Goal: Task Accomplishment & Management: Complete application form

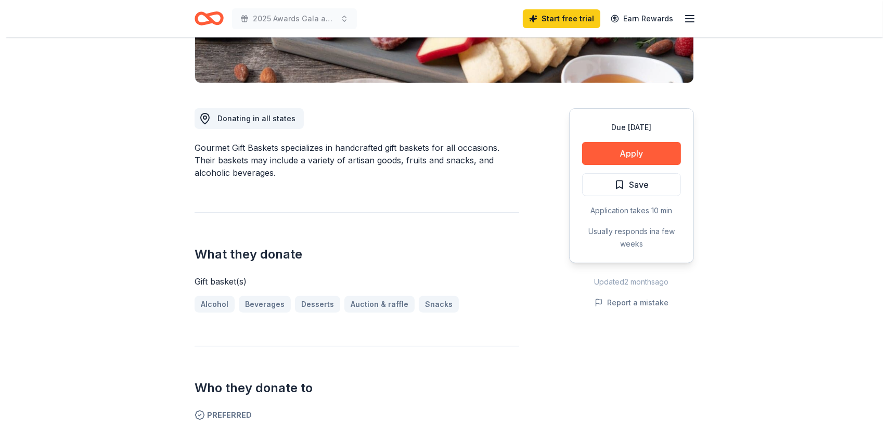
scroll to position [194, 0]
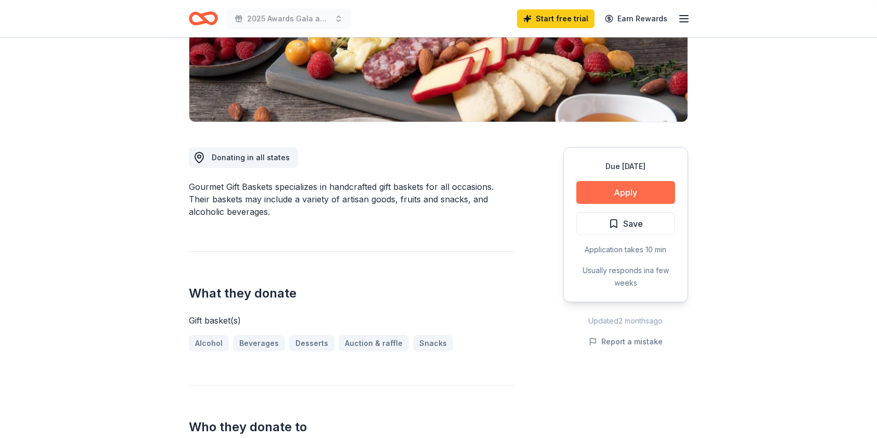
click at [623, 190] on button "Apply" at bounding box center [625, 192] width 99 height 23
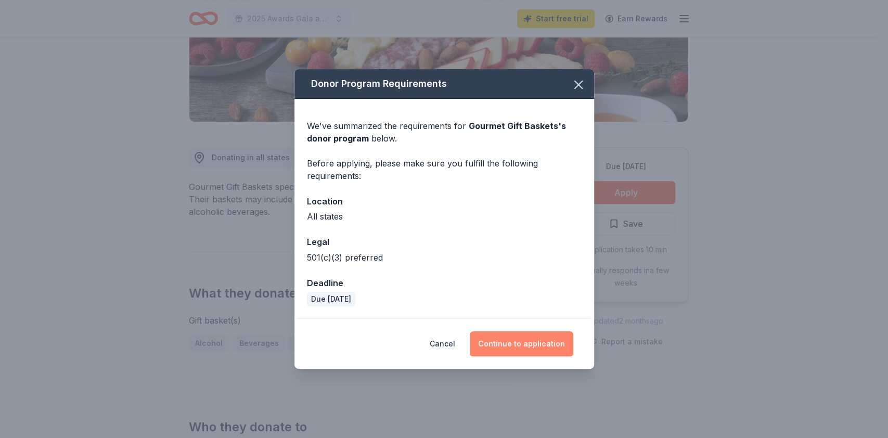
click at [514, 342] on button "Continue to application" at bounding box center [522, 343] width 104 height 25
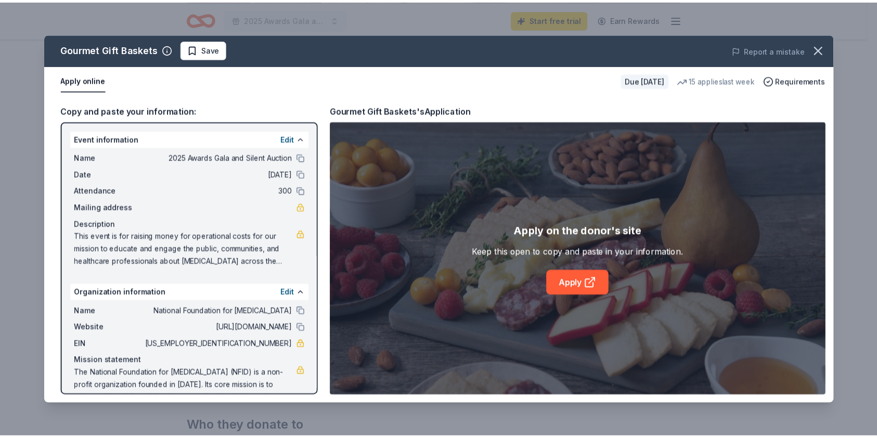
scroll to position [22, 0]
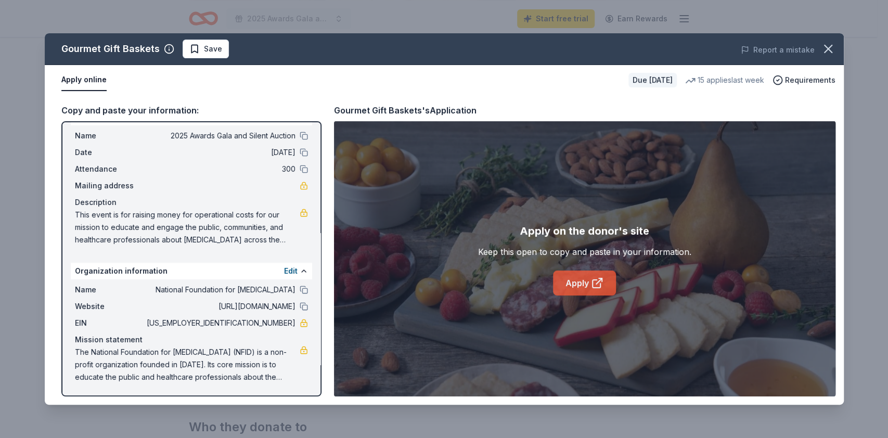
click at [575, 284] on link "Apply" at bounding box center [584, 282] width 63 height 25
click at [274, 376] on span "The National Foundation for [MEDICAL_DATA] (NFID) is a non-profit organization …" at bounding box center [187, 364] width 225 height 37
click at [204, 364] on span "The National Foundation for [MEDICAL_DATA] (NFID) is a non-profit organization …" at bounding box center [187, 364] width 225 height 37
click at [204, 363] on span "The National Foundation for [MEDICAL_DATA] (NFID) is a non-profit organization …" at bounding box center [187, 364] width 225 height 37
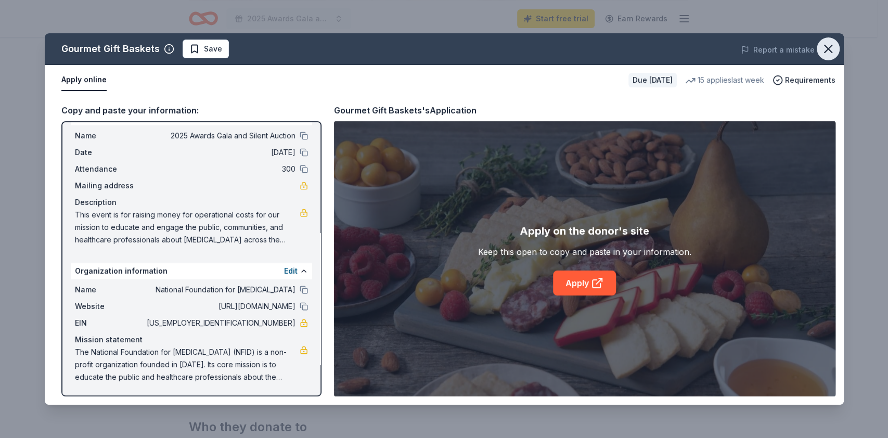
click at [829, 44] on icon "button" at bounding box center [828, 49] width 15 height 15
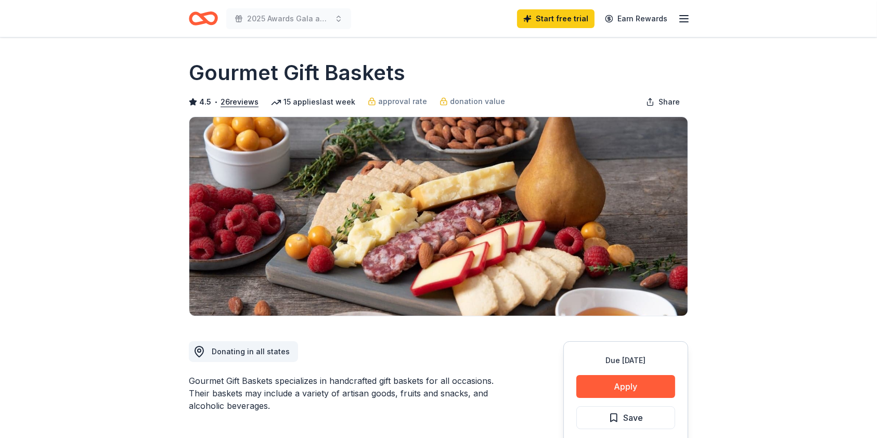
scroll to position [0, 0]
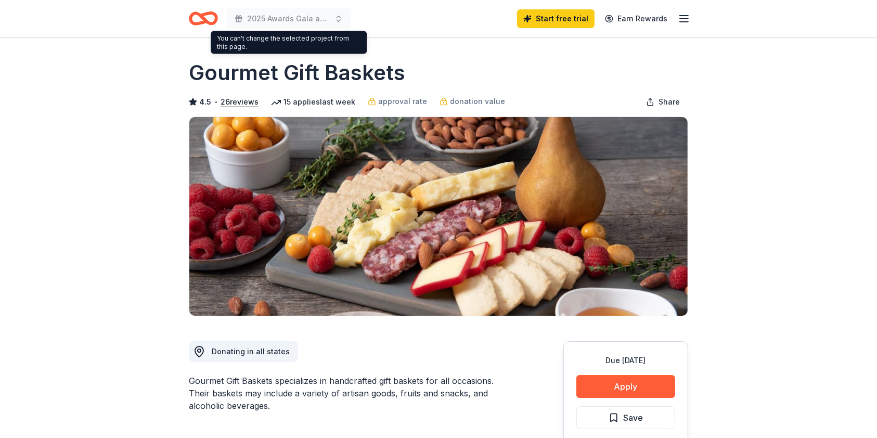
click at [208, 16] on icon "Home" at bounding box center [203, 18] width 29 height 24
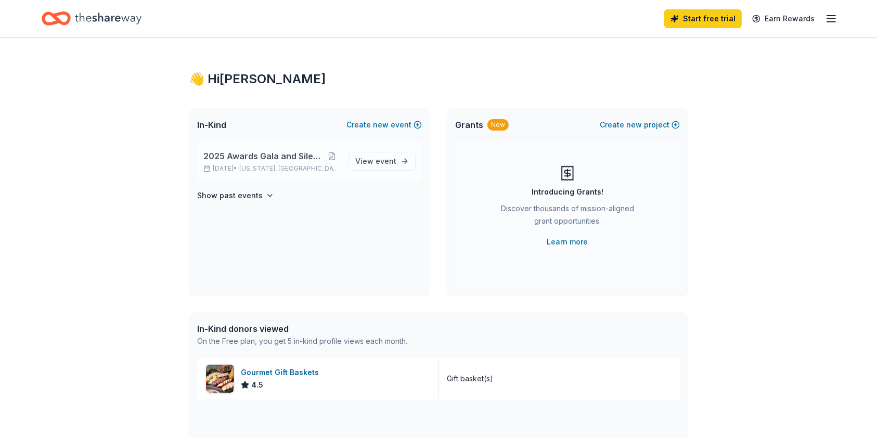
click at [304, 156] on span "2025 Awards Gala and Silent Auction" at bounding box center [263, 156] width 120 height 12
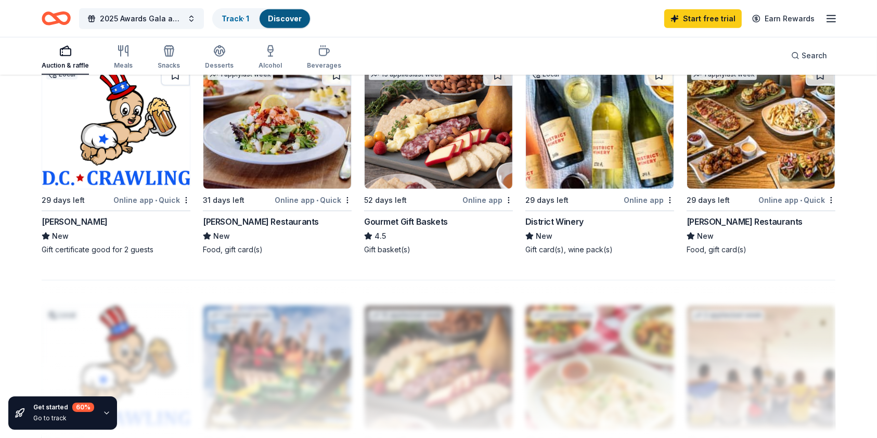
scroll to position [777, 0]
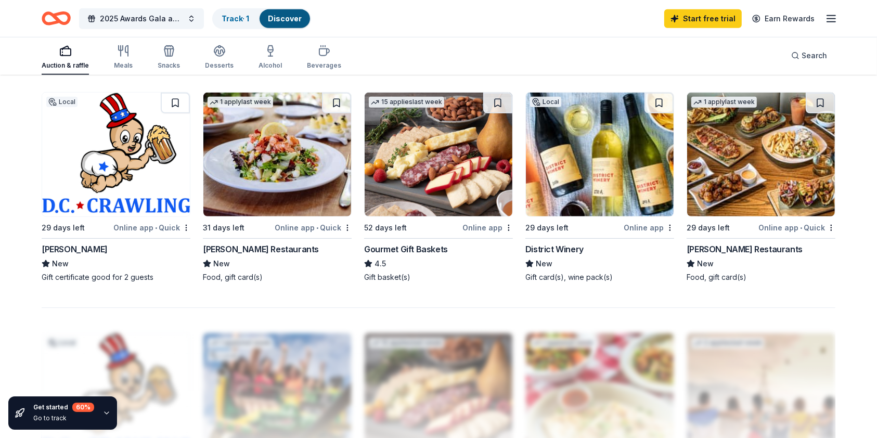
click at [653, 224] on div "Online app" at bounding box center [649, 227] width 50 height 13
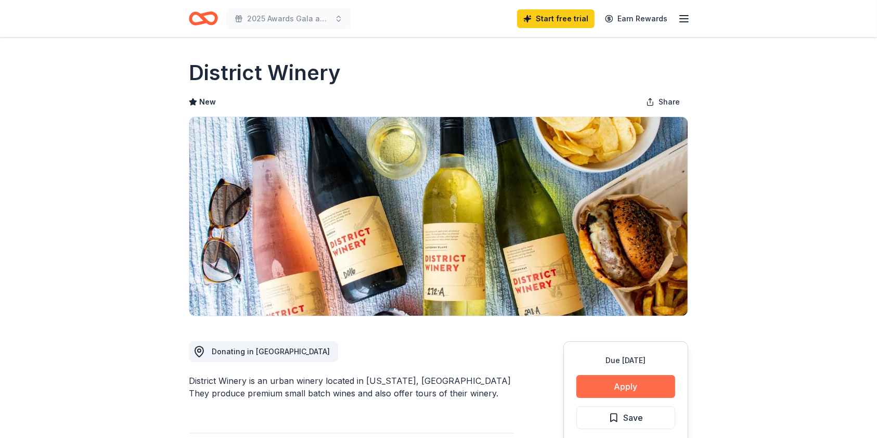
click at [625, 387] on button "Apply" at bounding box center [625, 386] width 99 height 23
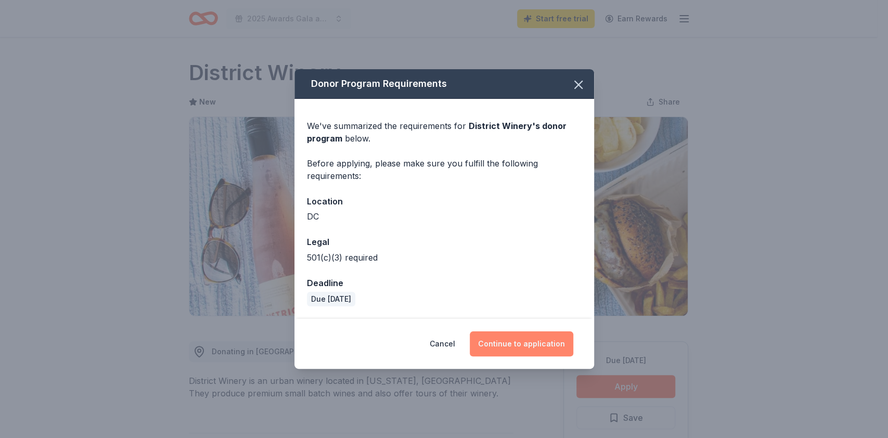
click at [513, 347] on button "Continue to application" at bounding box center [522, 343] width 104 height 25
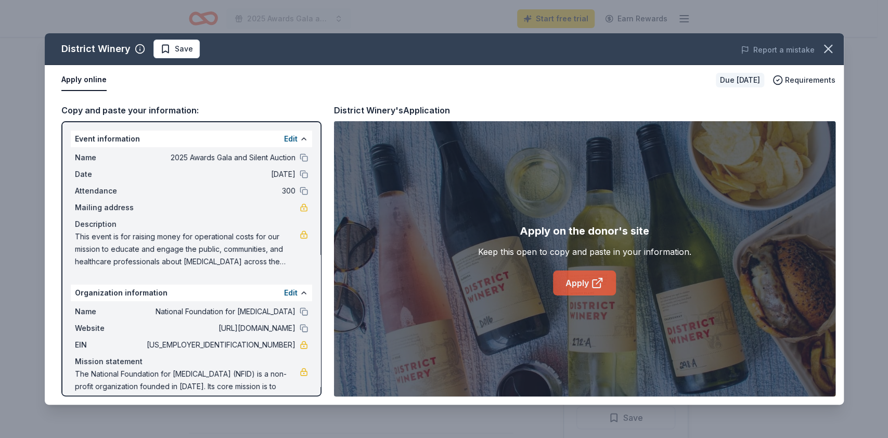
click at [575, 283] on link "Apply" at bounding box center [584, 282] width 63 height 25
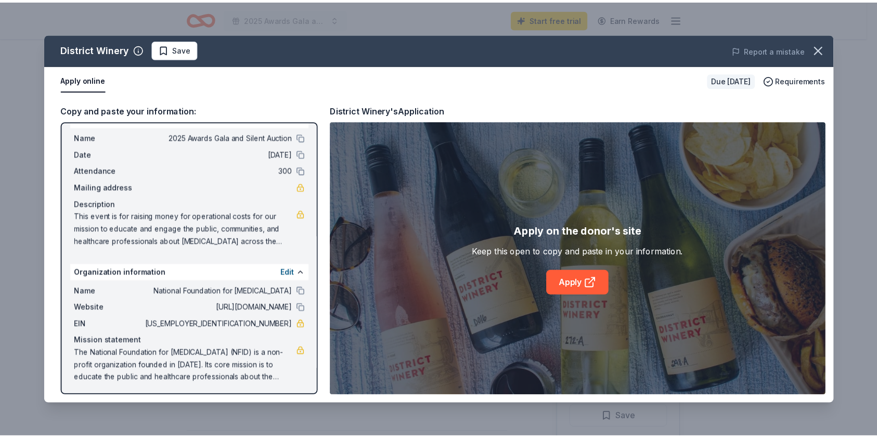
scroll to position [22, 0]
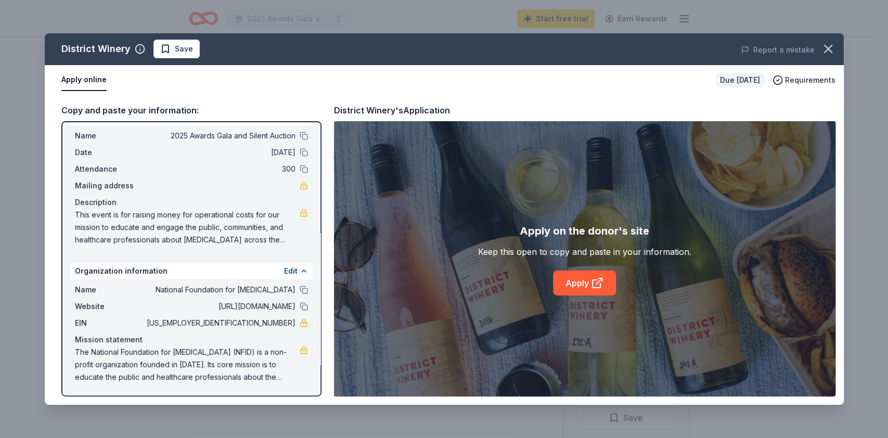
drag, startPoint x: 74, startPoint y: 214, endPoint x: 280, endPoint y: 244, distance: 208.1
click at [280, 244] on span "This event is for raising money for operational costs for our mission to educat…" at bounding box center [187, 227] width 225 height 37
click at [110, 211] on span "This event is for raising money for operational costs for our mission to educat…" at bounding box center [187, 227] width 225 height 37
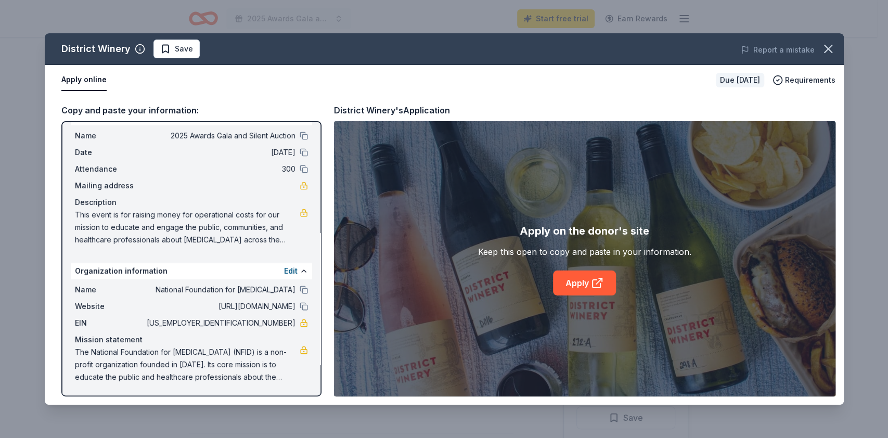
click at [110, 211] on span "This event is for raising money for operational costs for our mission to educat…" at bounding box center [187, 227] width 225 height 37
click at [826, 48] on icon "button" at bounding box center [827, 48] width 7 height 7
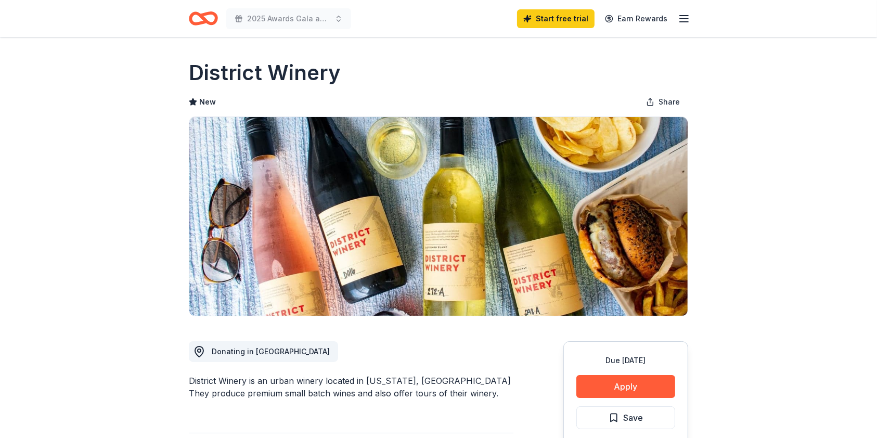
click at [683, 19] on icon "button" at bounding box center [684, 18] width 12 height 12
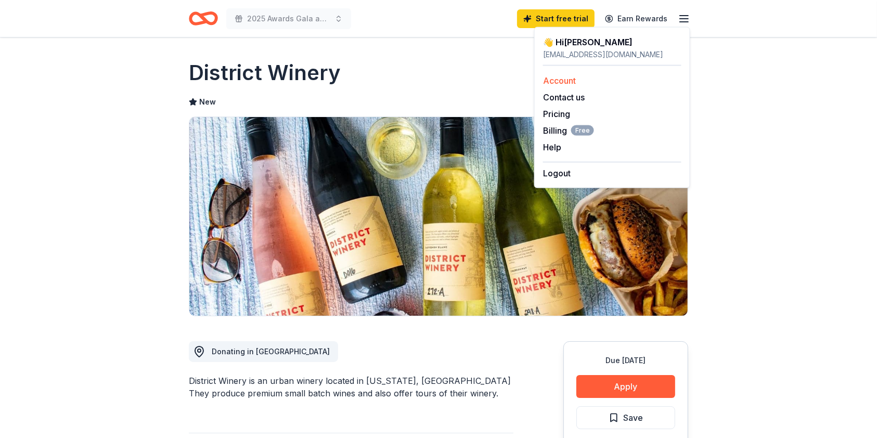
click at [572, 82] on link "Account" at bounding box center [559, 80] width 33 height 10
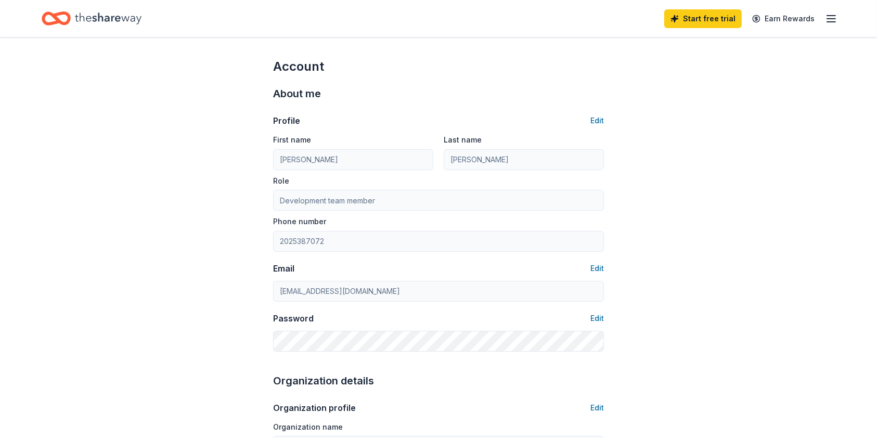
click at [62, 17] on icon "Home" at bounding box center [56, 18] width 29 height 24
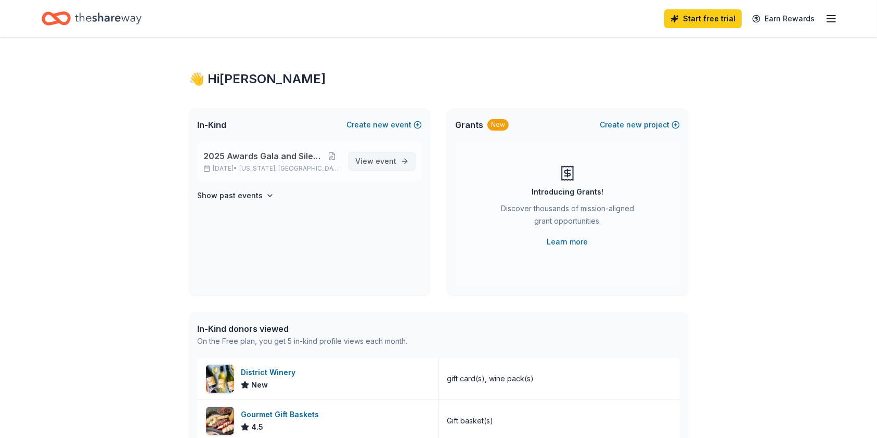
click at [375, 160] on span "View event" at bounding box center [375, 161] width 41 height 12
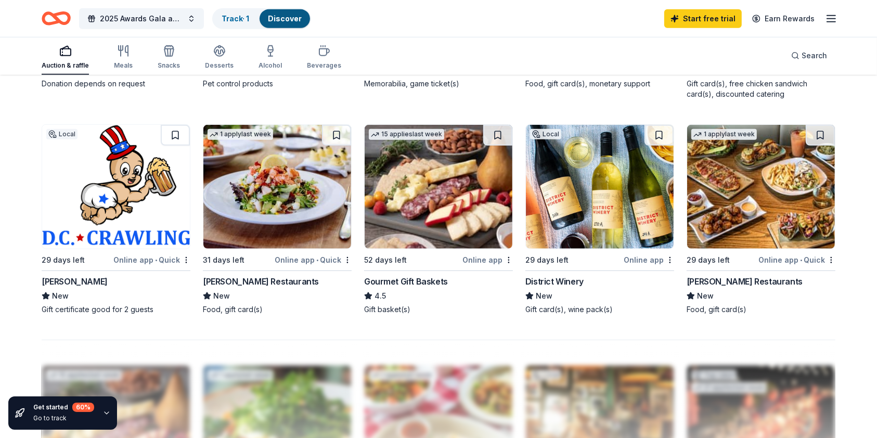
scroll to position [749, 0]
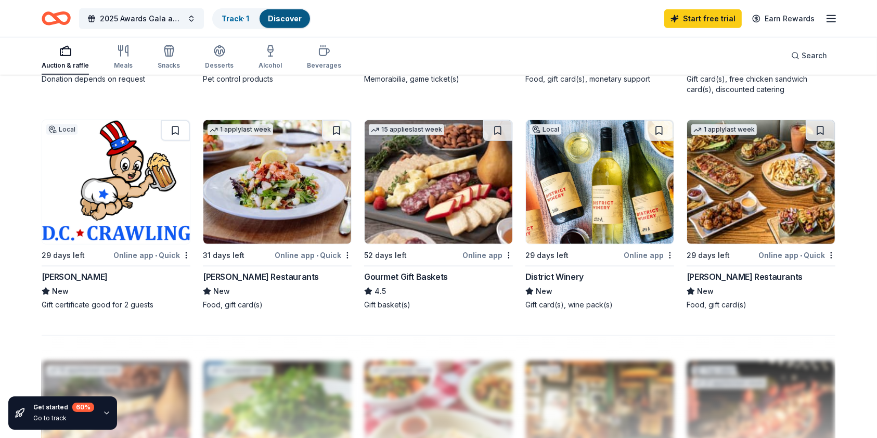
click at [752, 197] on img at bounding box center [761, 182] width 148 height 124
click at [267, 197] on img at bounding box center [277, 182] width 148 height 124
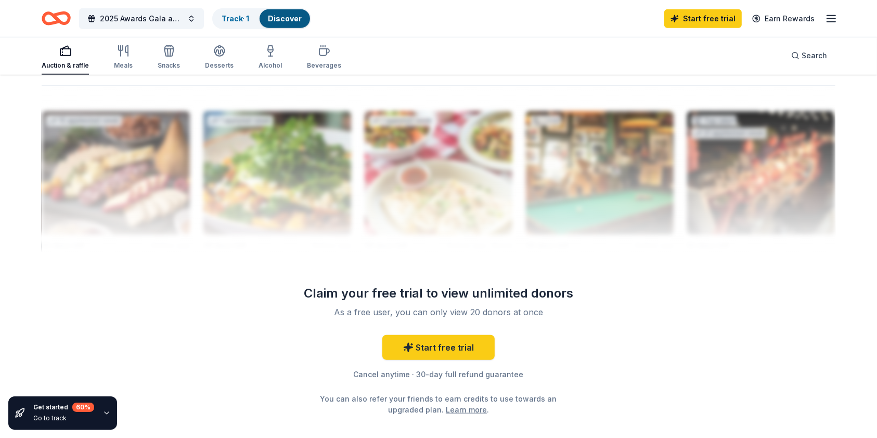
scroll to position [1032, 0]
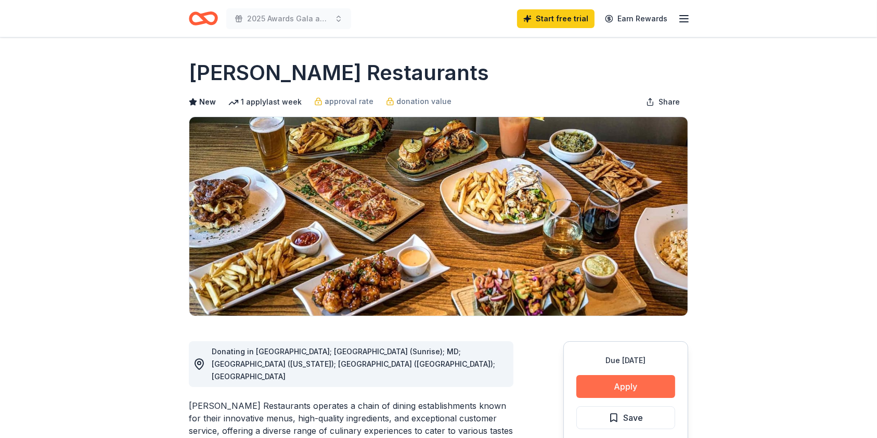
click at [625, 389] on button "Apply" at bounding box center [625, 386] width 99 height 23
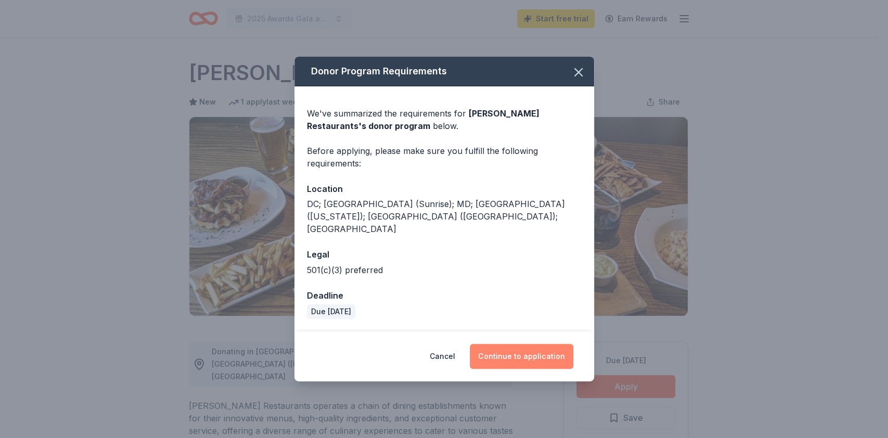
click at [508, 344] on button "Continue to application" at bounding box center [522, 356] width 104 height 25
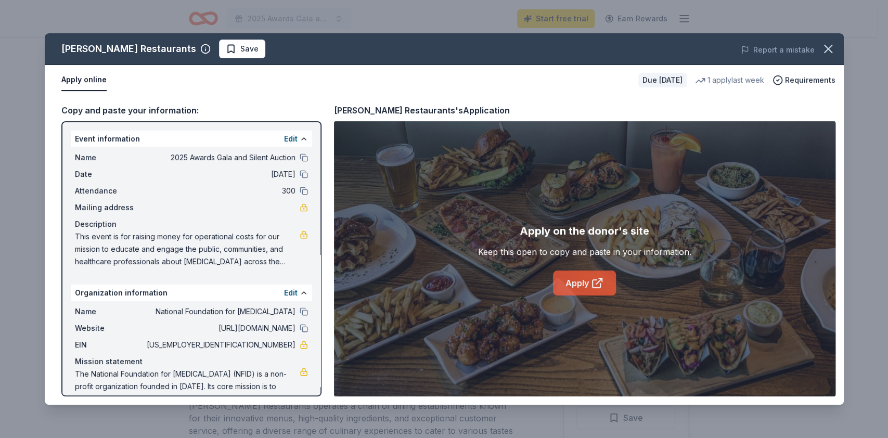
click at [577, 288] on link "Apply" at bounding box center [584, 282] width 63 height 25
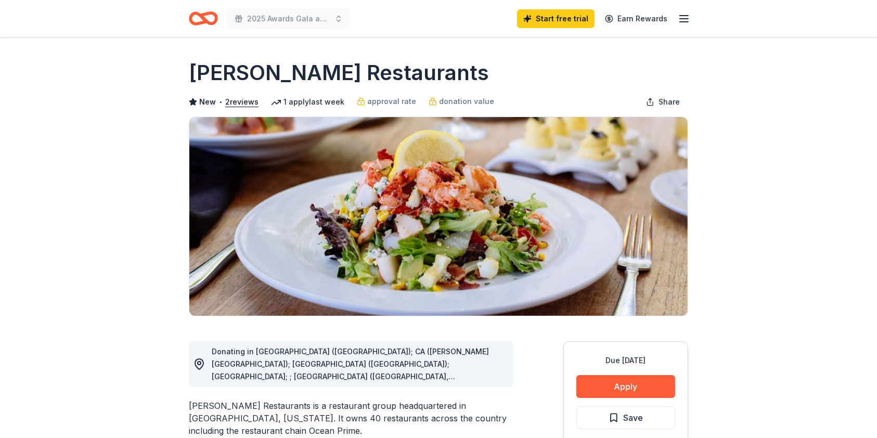
click at [397, 416] on div "Cameron Mitchell Restaurants is a restaurant group headquartered in Columbus, O…" at bounding box center [351, 417] width 325 height 37
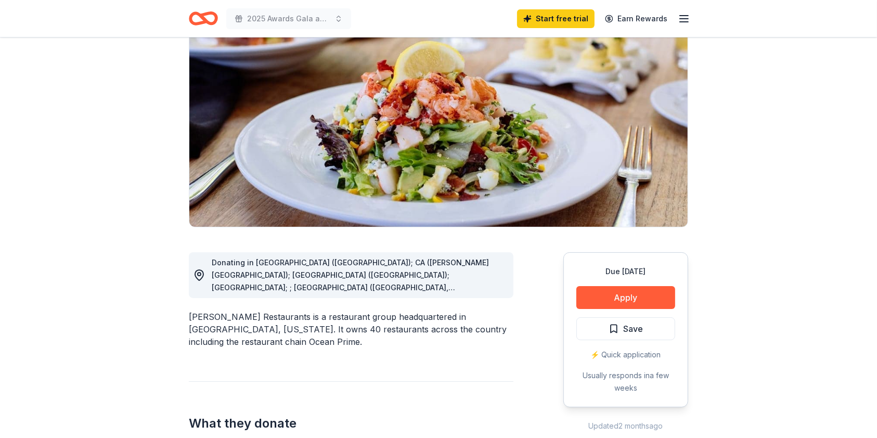
scroll to position [111, 0]
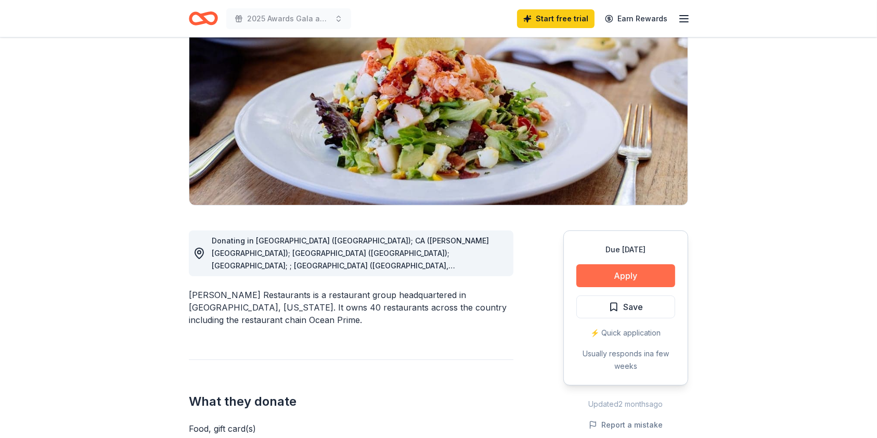
click at [632, 273] on button "Apply" at bounding box center [625, 275] width 99 height 23
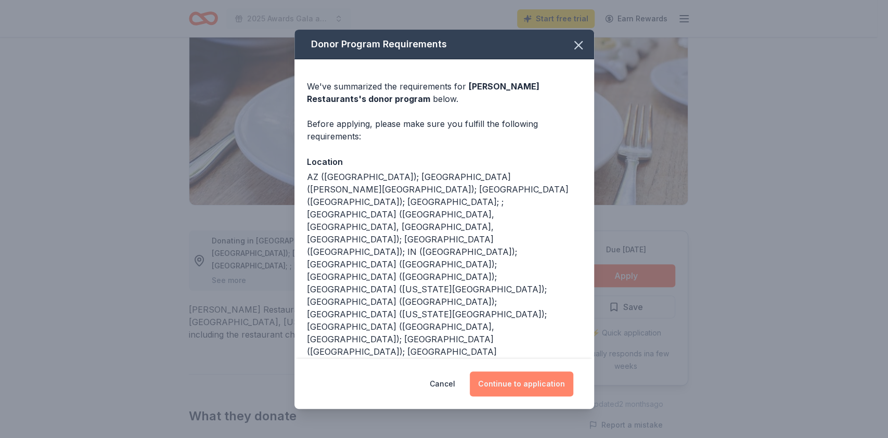
click at [528, 384] on button "Continue to application" at bounding box center [522, 383] width 104 height 25
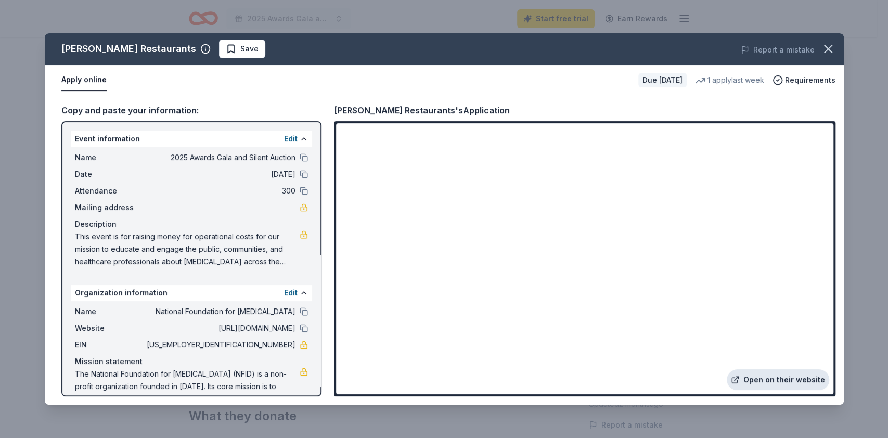
click at [759, 382] on link "Open on their website" at bounding box center [778, 379] width 102 height 21
click at [828, 53] on icon "button" at bounding box center [828, 49] width 15 height 15
